Goal: Information Seeking & Learning: Learn about a topic

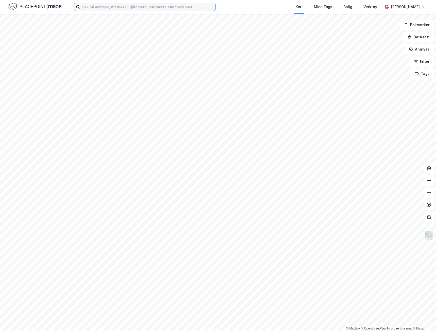
click at [170, 6] on input at bounding box center [147, 7] width 135 height 8
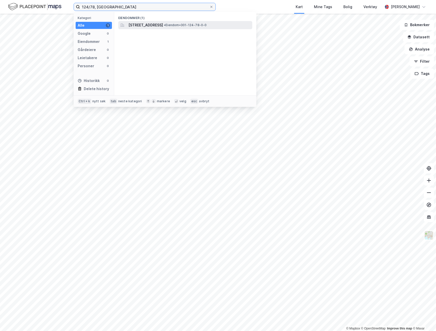
type input "124/78, [GEOGRAPHIC_DATA]"
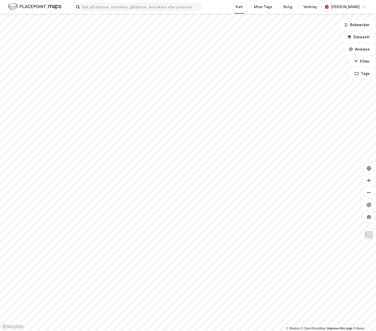
click at [183, 11] on div "Kart Mine Tags Bolig Verktøy Tonje Rismo" at bounding box center [188, 7] width 376 height 14
click at [175, 5] on input at bounding box center [140, 7] width 121 height 8
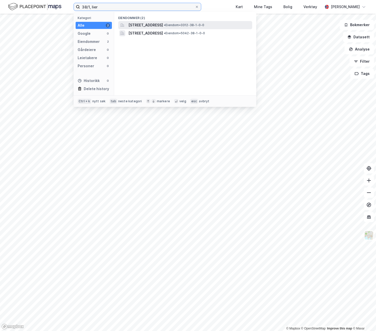
type input "38/1, lier"
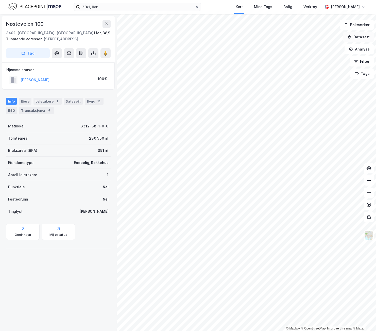
click at [358, 39] on button "Datasett" at bounding box center [358, 37] width 31 height 10
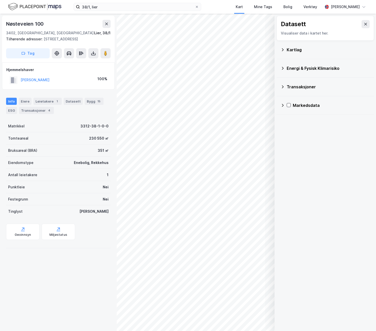
click at [283, 49] on icon at bounding box center [282, 50] width 4 height 4
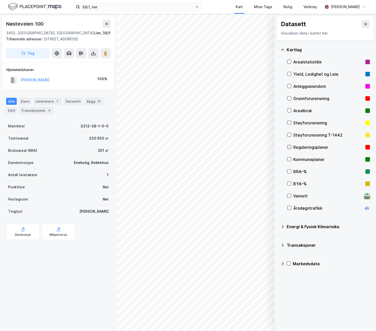
click at [289, 148] on icon at bounding box center [289, 147] width 4 height 4
